Goal: Find specific page/section: Locate a particular part of the current website

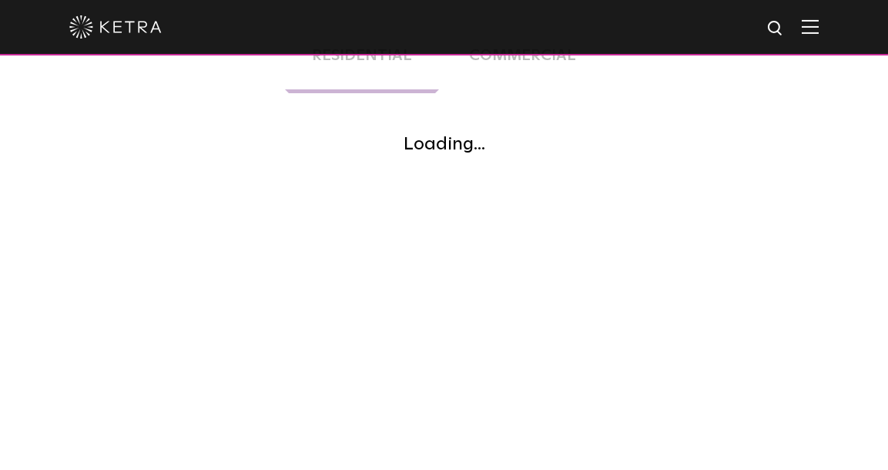
scroll to position [410, 0]
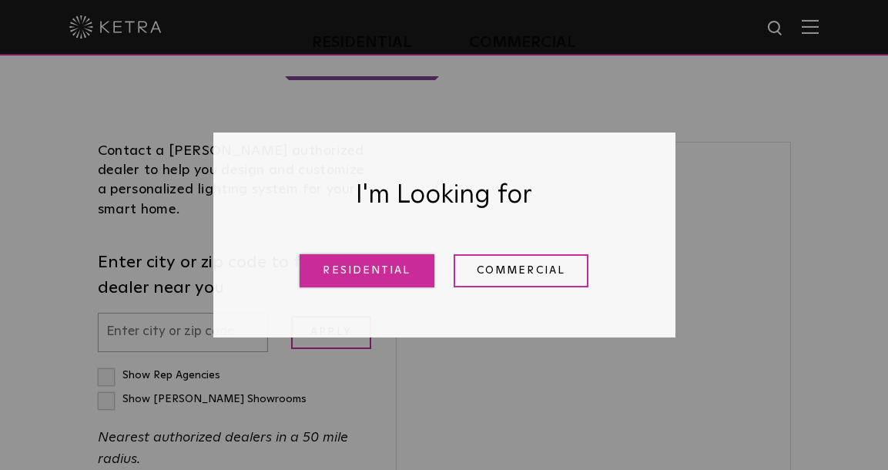
click at [388, 268] on link "Residential" at bounding box center [367, 270] width 135 height 33
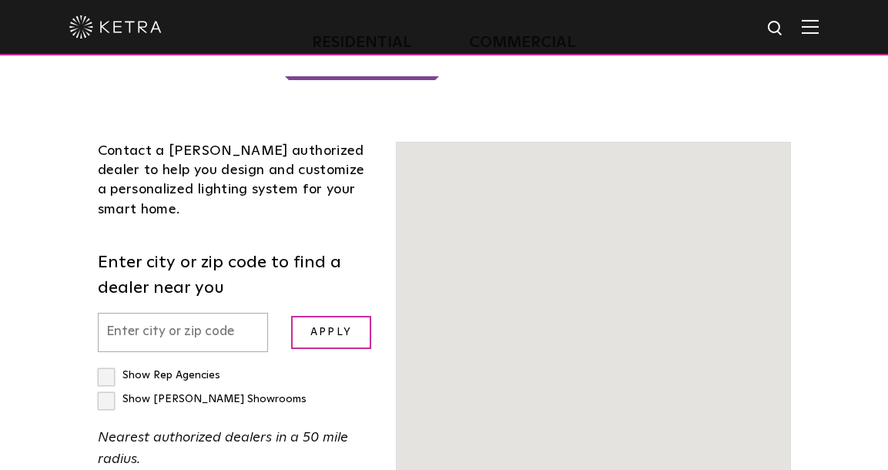
scroll to position [393, 0]
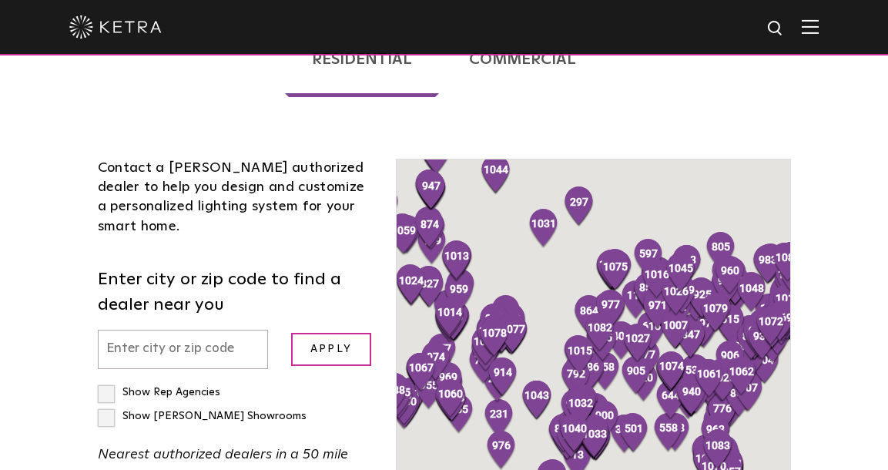
click at [153, 330] on input "text" at bounding box center [183, 349] width 171 height 39
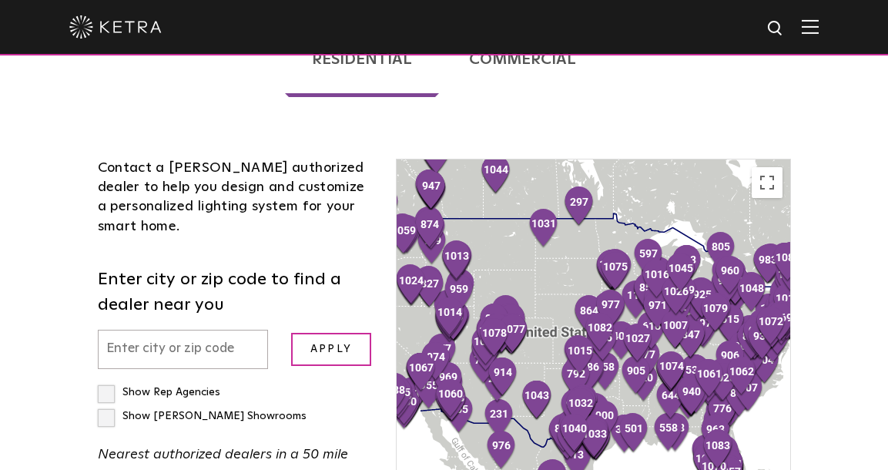
click at [151, 330] on input "text" at bounding box center [183, 349] width 171 height 39
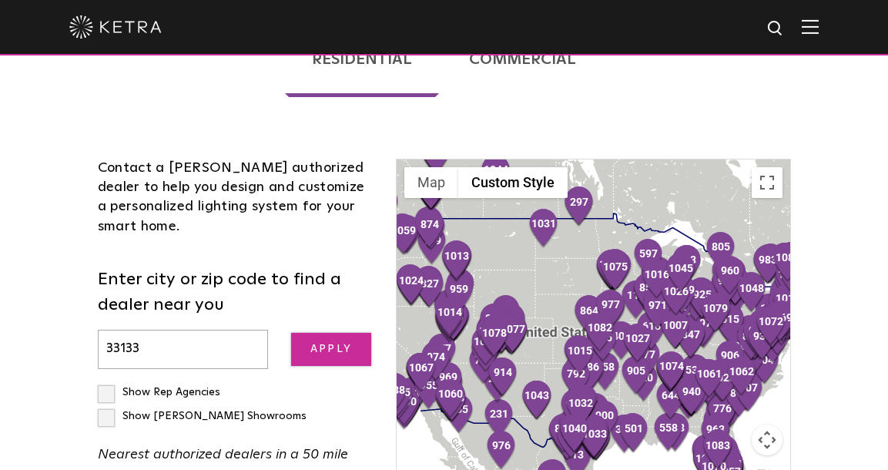
type input "33133"
click at [338, 333] on input "Apply" at bounding box center [331, 349] width 80 height 33
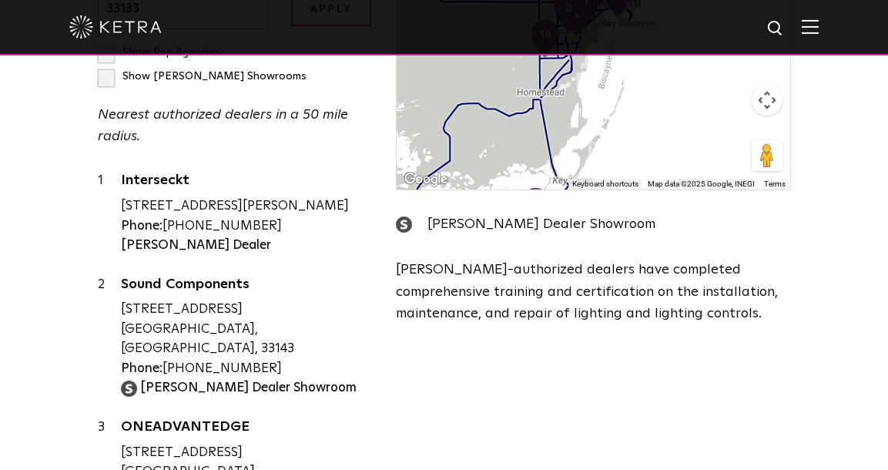
scroll to position [0, 0]
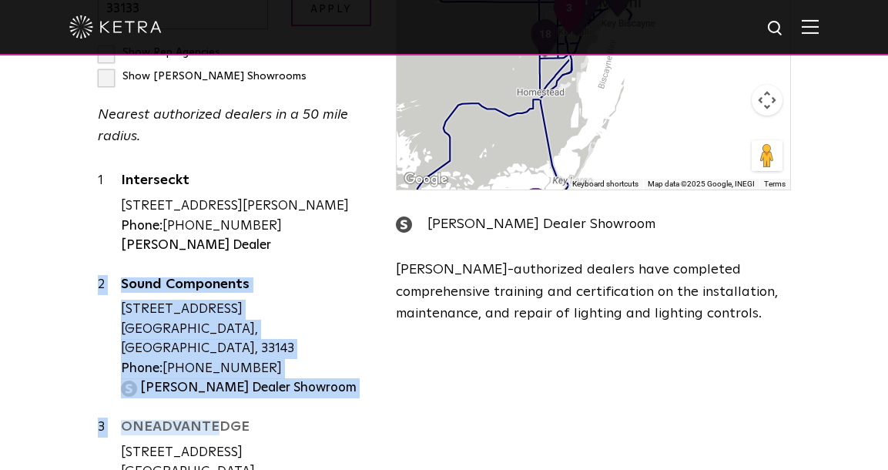
drag, startPoint x: 97, startPoint y: 126, endPoint x: 154, endPoint y: 360, distance: 241.1
click at [154, 360] on div "1 Interseckt [STREET_ADDRESS][PERSON_NAME] Phone: [PHONE_NUMBER] [PERSON_NAME] …" at bounding box center [236, 333] width 276 height 324
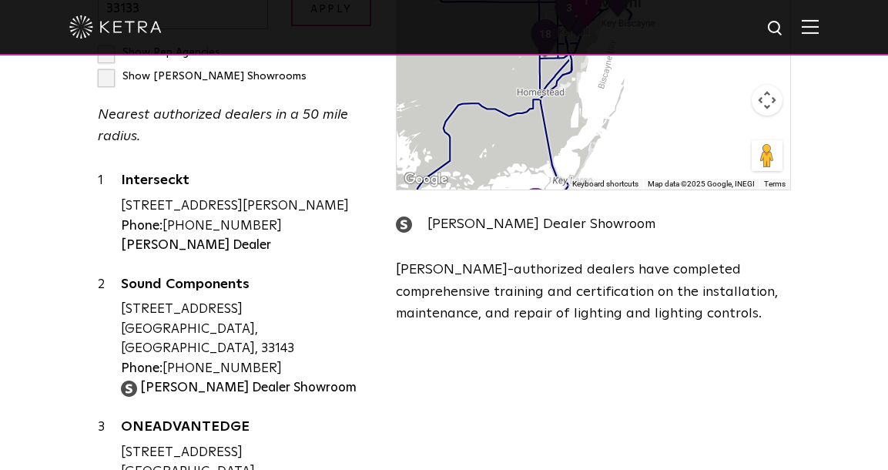
click at [214, 196] on div "[STREET_ADDRESS][PERSON_NAME]" at bounding box center [247, 206] width 253 height 20
drag, startPoint x: 75, startPoint y: 119, endPoint x: 112, endPoint y: 242, distance: 128.0
click at [112, 243] on div "Residential Commercial Contact a [PERSON_NAME] authorized dealer to help you de…" at bounding box center [444, 82] width 747 height 855
click at [232, 104] on div "Contact a [PERSON_NAME] authorized dealer to help you design and customize a pe…" at bounding box center [235, 157] width 299 height 676
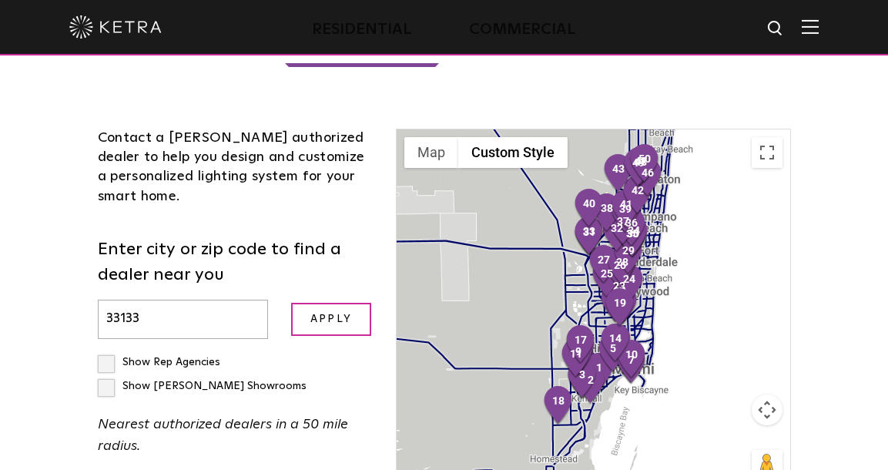
scroll to position [433, 0]
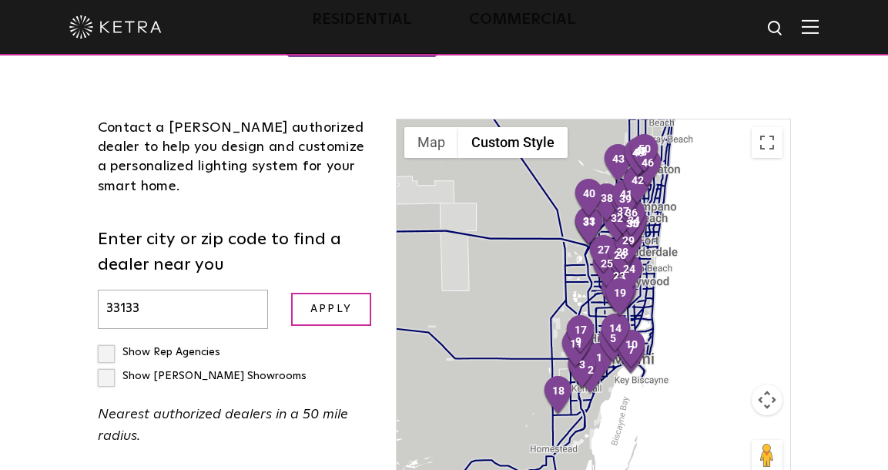
click at [761, 384] on button "Map camera controls" at bounding box center [767, 399] width 31 height 31
click at [734, 346] on button "Zoom in" at bounding box center [728, 361] width 31 height 31
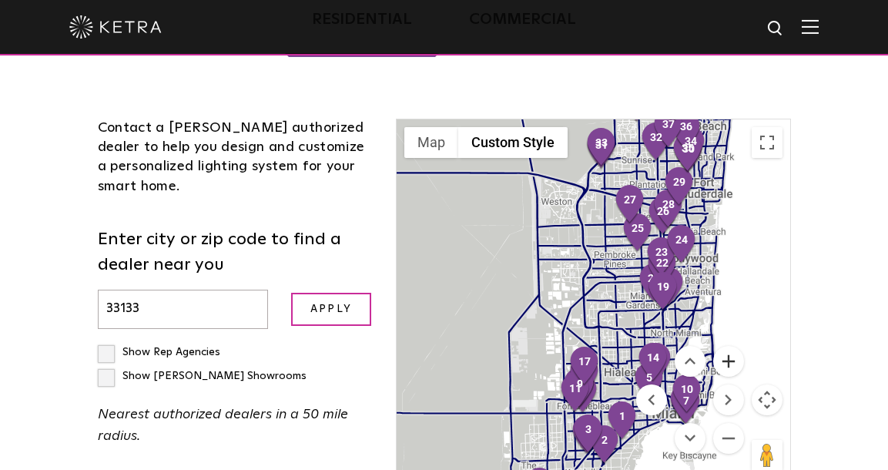
click at [734, 346] on button "Zoom in" at bounding box center [728, 361] width 31 height 31
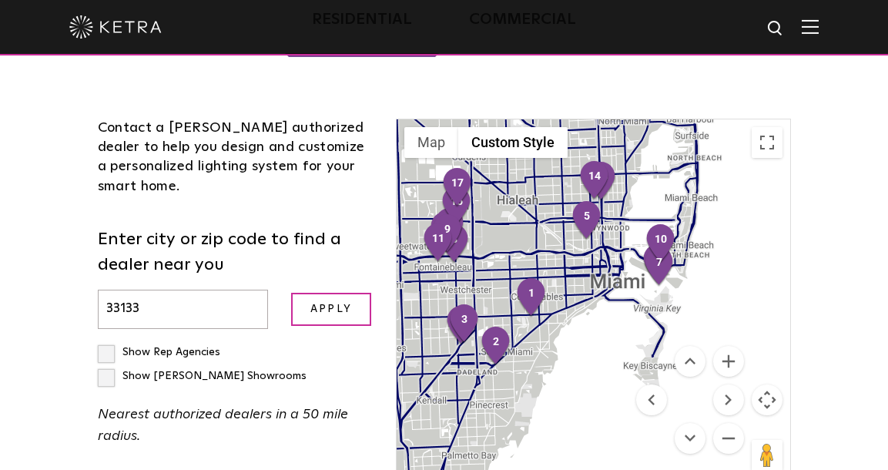
drag, startPoint x: 686, startPoint y: 244, endPoint x: 563, endPoint y: -5, distance: 277.4
click at [563, 0] on html "Solutions Commercial Residential Products Commercial Products Residential Produ…" at bounding box center [444, 446] width 888 height 1759
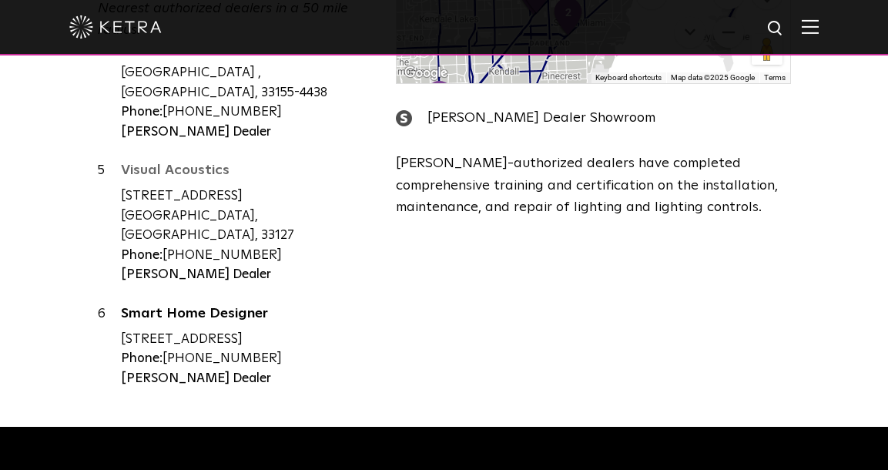
scroll to position [438, 0]
